Goal: Task Accomplishment & Management: Manage account settings

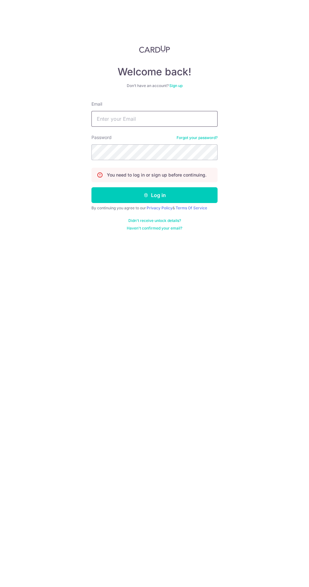
click at [183, 117] on input "Email" at bounding box center [154, 119] width 126 height 16
type input "[EMAIL_ADDRESS][DOMAIN_NAME]"
click at [91, 187] on button "Log in" at bounding box center [154, 195] width 126 height 16
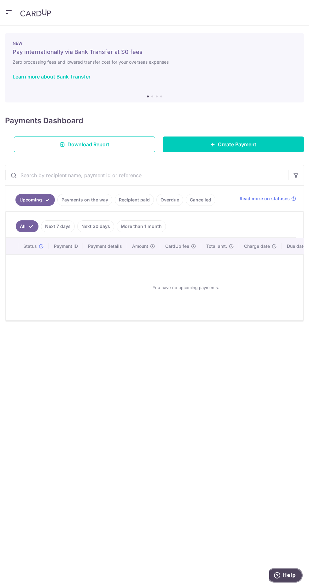
click at [280, 575] on icon "Help" at bounding box center [277, 575] width 6 height 6
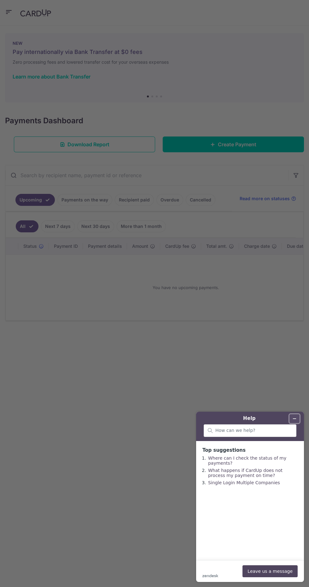
click at [294, 418] on icon "Minimise widget" at bounding box center [294, 418] width 3 height 0
